Goal: Task Accomplishment & Management: Use online tool/utility

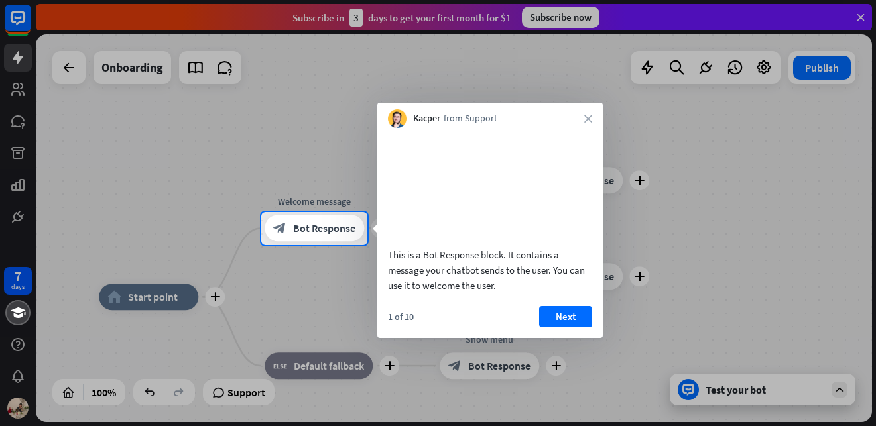
click at [590, 123] on div "Kacper from Support close" at bounding box center [489, 115] width 225 height 25
click at [588, 123] on div "Kacper from Support close" at bounding box center [489, 115] width 225 height 25
drag, startPoint x: 293, startPoint y: 263, endPoint x: 321, endPoint y: 239, distance: 36.3
click at [320, 239] on div "7 days close Product Help First steps Get started with ChatBot Help Center Foll…" at bounding box center [438, 213] width 876 height 426
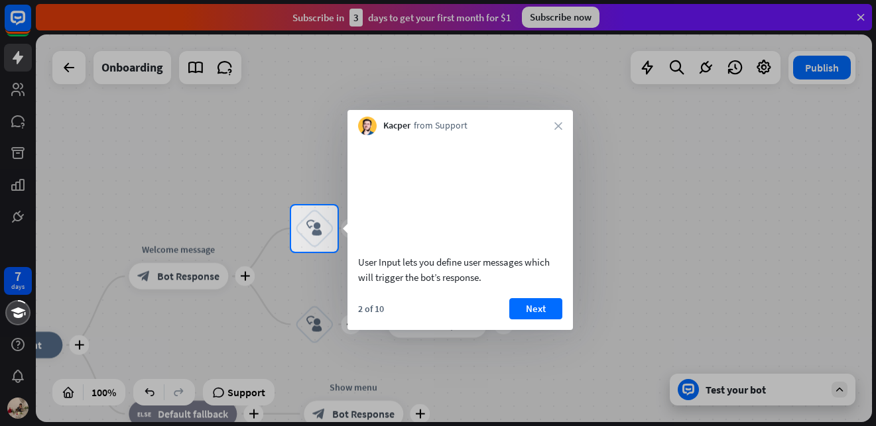
click at [522, 320] on button "Next" at bounding box center [535, 308] width 53 height 21
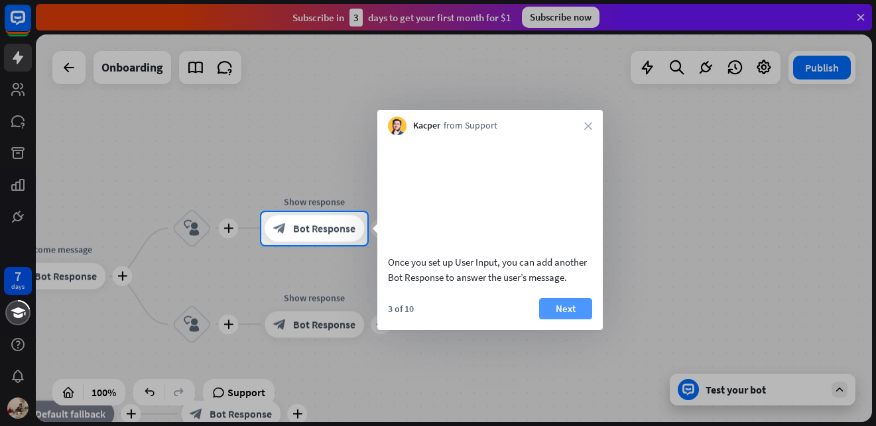
click at [553, 320] on button "Next" at bounding box center [565, 308] width 53 height 21
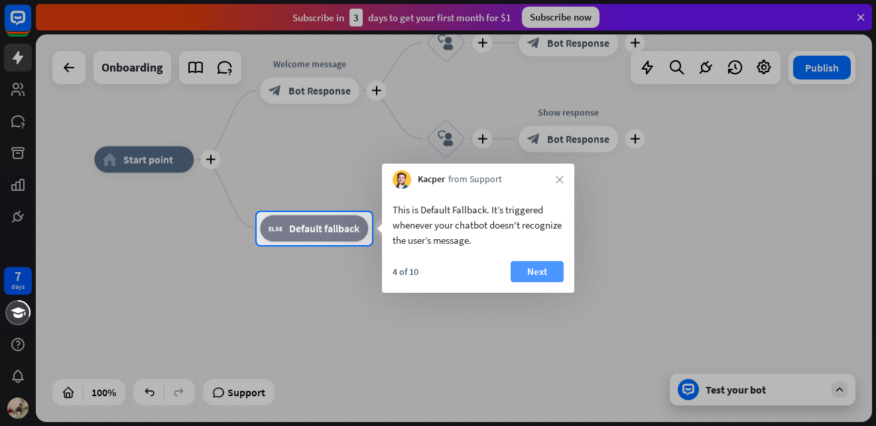
click at [529, 276] on button "Next" at bounding box center [537, 271] width 53 height 21
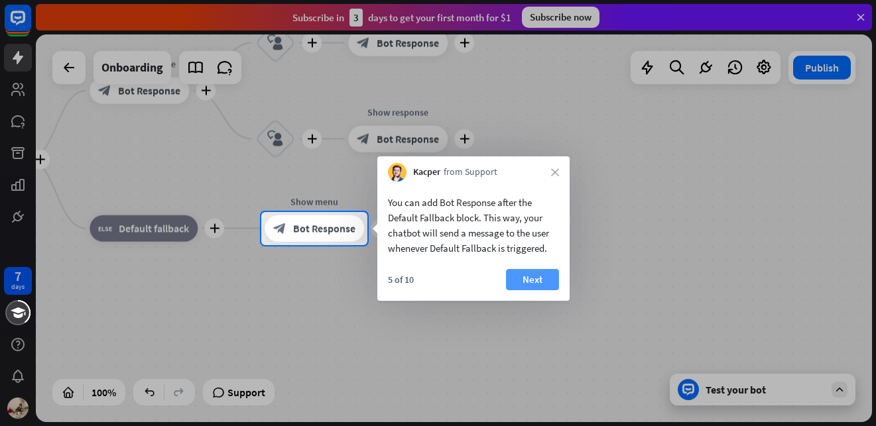
click at [542, 279] on button "Next" at bounding box center [532, 279] width 53 height 21
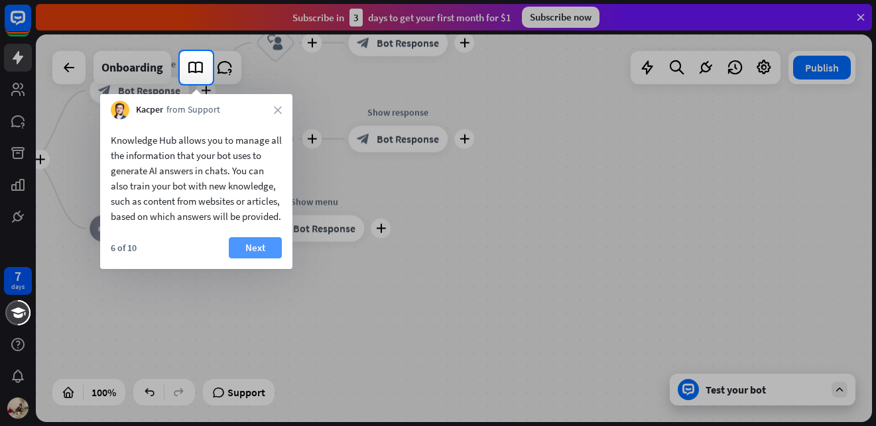
click at [257, 259] on button "Next" at bounding box center [255, 247] width 53 height 21
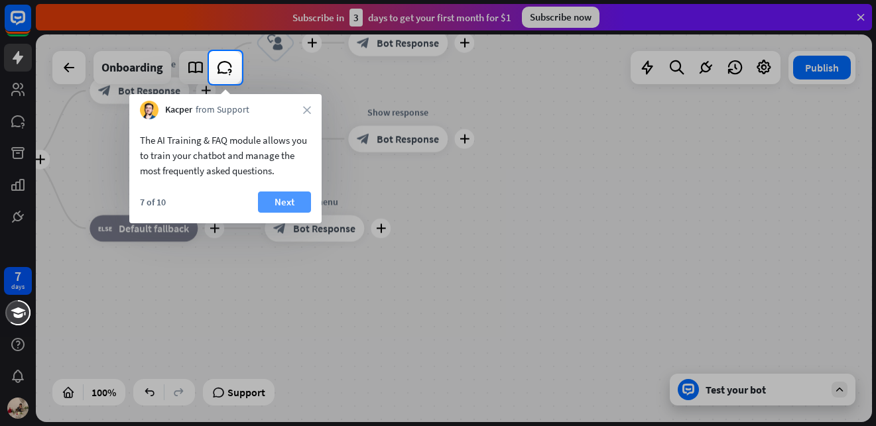
click at [273, 203] on button "Next" at bounding box center [284, 202] width 53 height 21
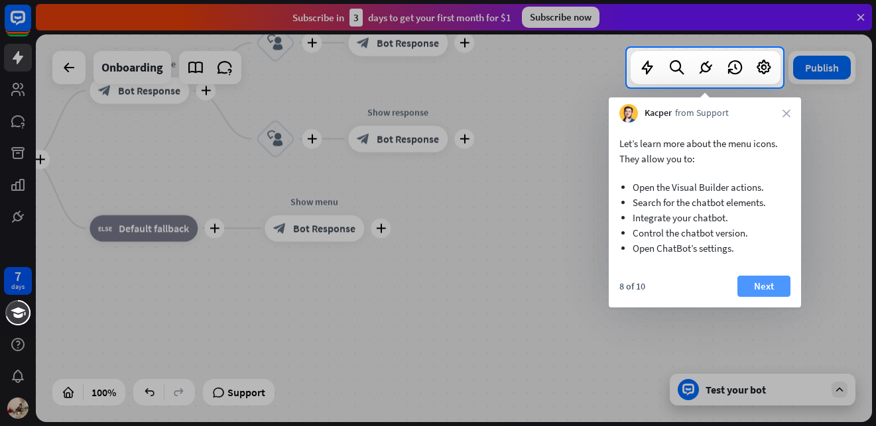
click at [751, 288] on button "Next" at bounding box center [763, 286] width 53 height 21
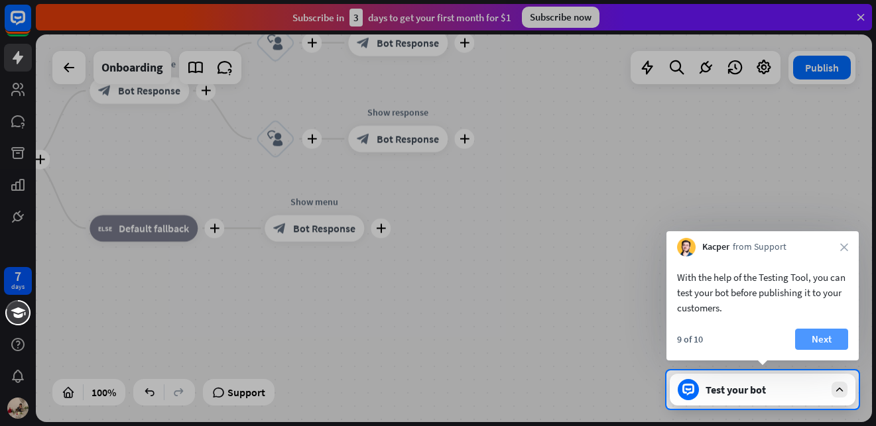
click at [845, 338] on button "Next" at bounding box center [821, 339] width 53 height 21
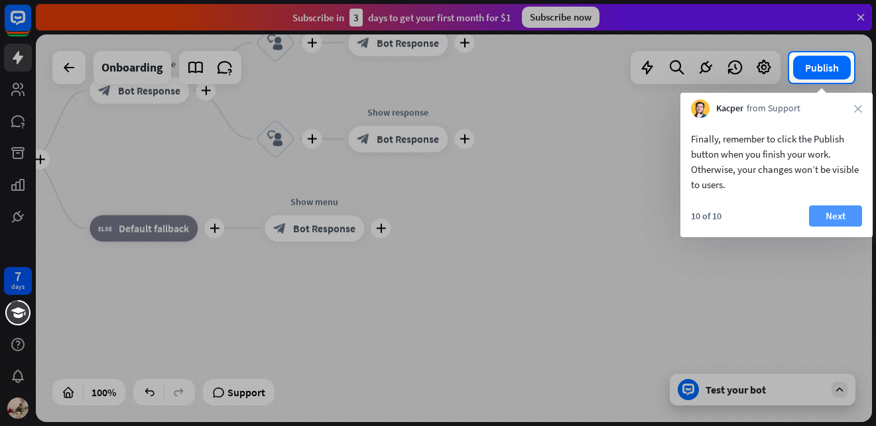
click at [836, 220] on button "Next" at bounding box center [835, 216] width 53 height 21
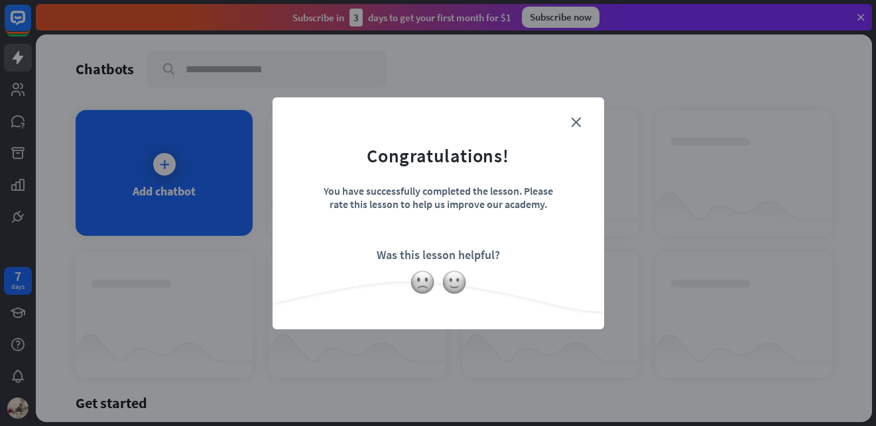
click at [158, 193] on div "close Congratulations! You have successfully completed the lesson. Please rate …" at bounding box center [438, 213] width 876 height 426
click at [456, 286] on img at bounding box center [454, 282] width 25 height 25
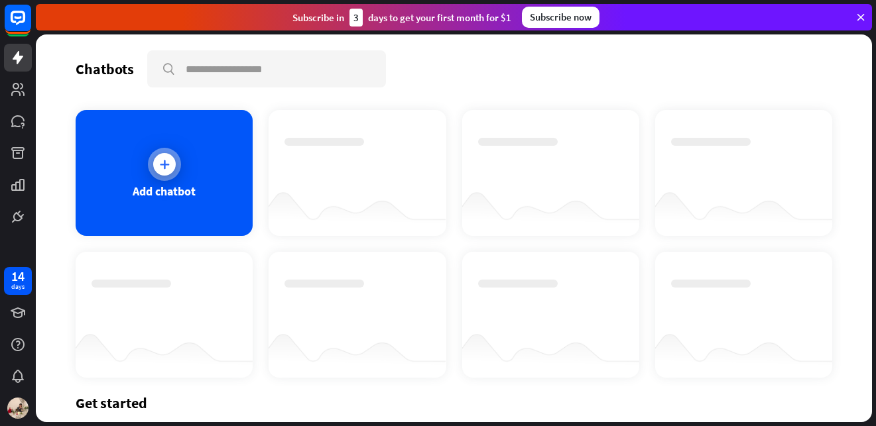
click at [164, 168] on icon at bounding box center [164, 164] width 13 height 13
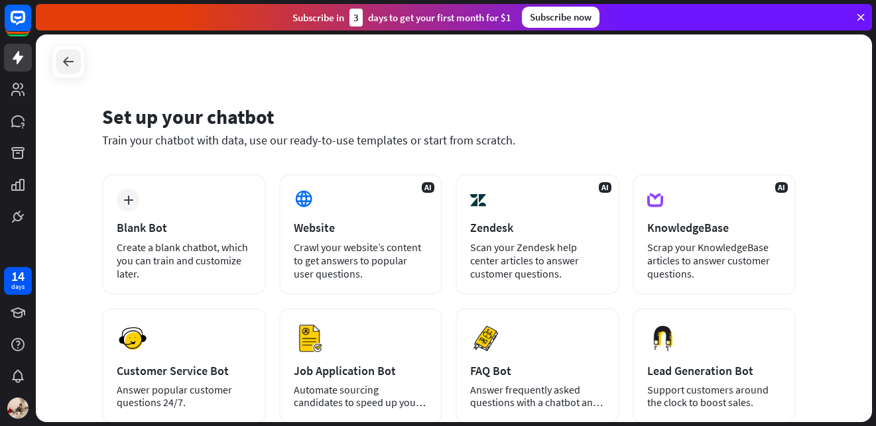
click at [75, 64] on icon at bounding box center [68, 62] width 16 height 16
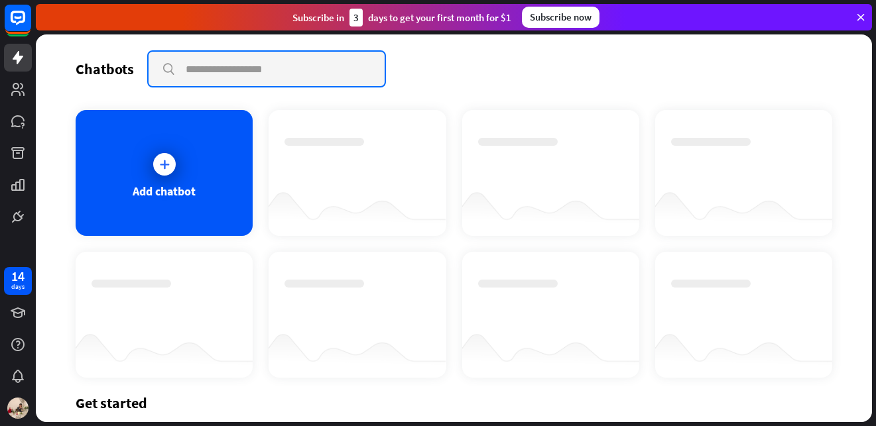
click at [214, 76] on input "text" at bounding box center [267, 69] width 236 height 34
paste input "**********"
type input "**********"
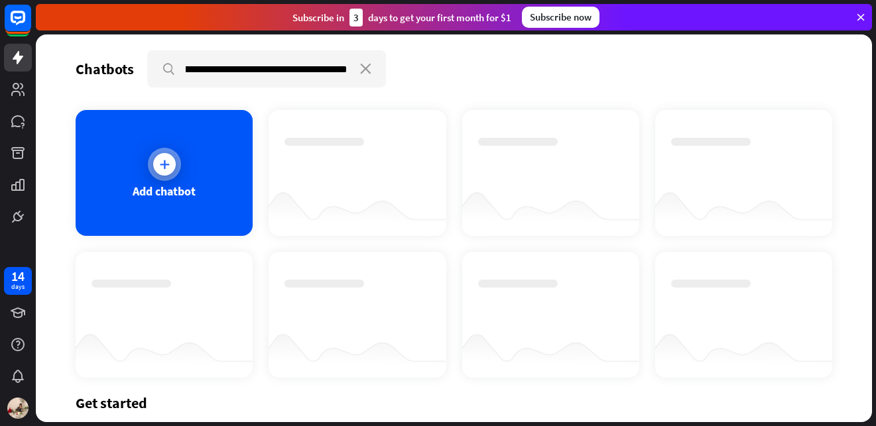
scroll to position [0, 0]
click at [231, 156] on div "Add chatbot" at bounding box center [164, 173] width 177 height 126
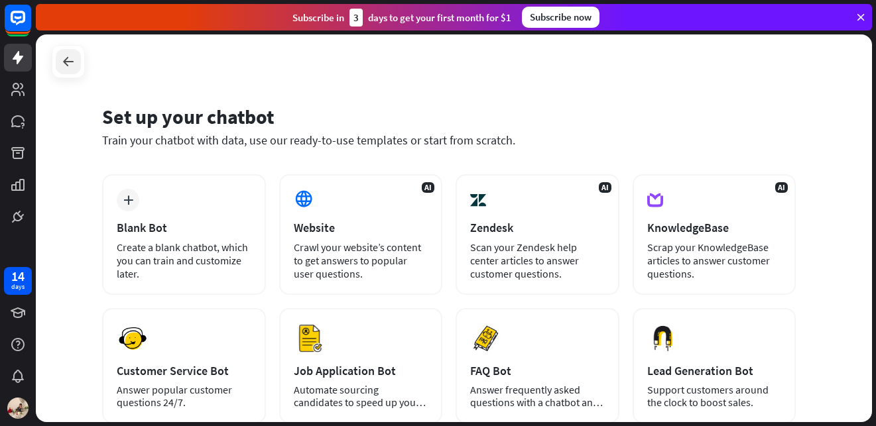
click at [66, 65] on icon at bounding box center [68, 62] width 16 height 16
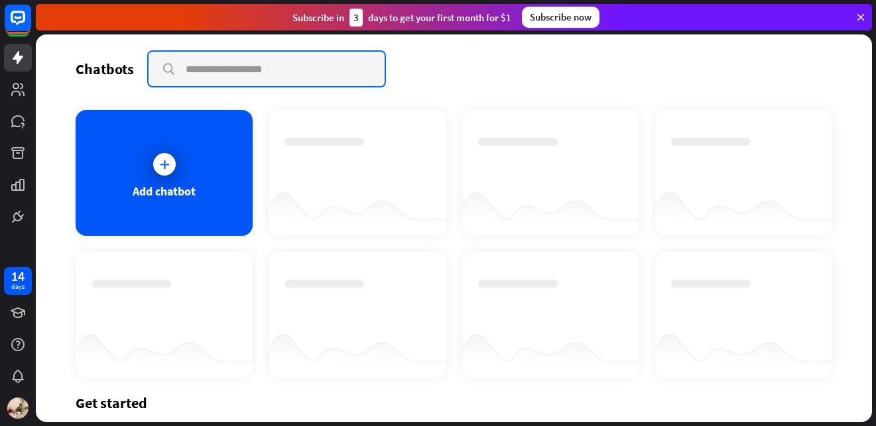
click at [231, 73] on input "text" at bounding box center [267, 69] width 236 height 34
click at [400, 23] on div "Subscribe [DATE] to get your first month for $1" at bounding box center [401, 18] width 219 height 18
click at [300, 17] on div "Subscribe [DATE] to get your first month for $1" at bounding box center [401, 18] width 219 height 18
drag, startPoint x: 521, startPoint y: 15, endPoint x: 355, endPoint y: 17, distance: 166.5
click at [518, 15] on div "Subscribe [DATE] to get your first month for $1 Subscribe now" at bounding box center [454, 17] width 836 height 27
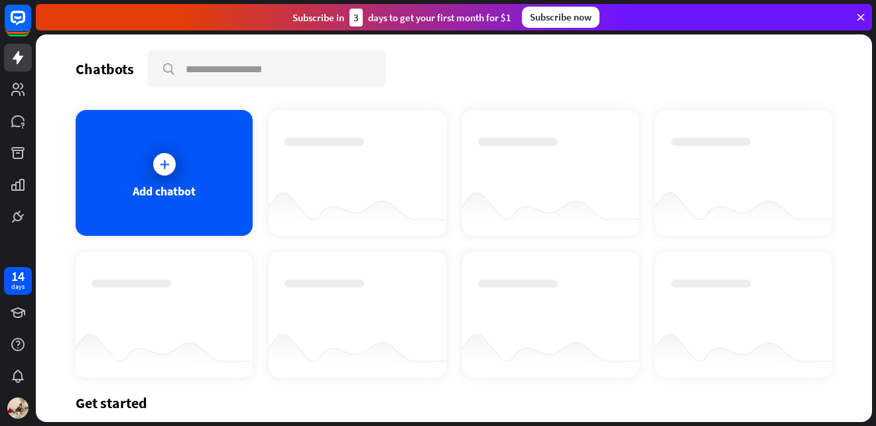
click at [181, 101] on div "Chatbots search Add chatbot Get started How to start building your chatbots Wat…" at bounding box center [454, 228] width 836 height 388
drag, startPoint x: 329, startPoint y: 117, endPoint x: 830, endPoint y: 27, distance: 509.5
click at [331, 117] on div at bounding box center [357, 173] width 177 height 126
click at [857, 13] on icon at bounding box center [861, 17] width 12 height 12
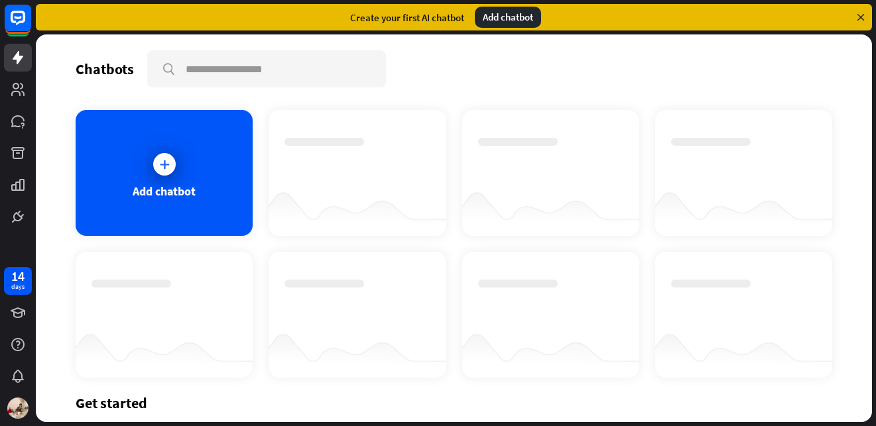
click at [857, 15] on icon at bounding box center [861, 17] width 12 height 12
